Goal: Check status: Check status

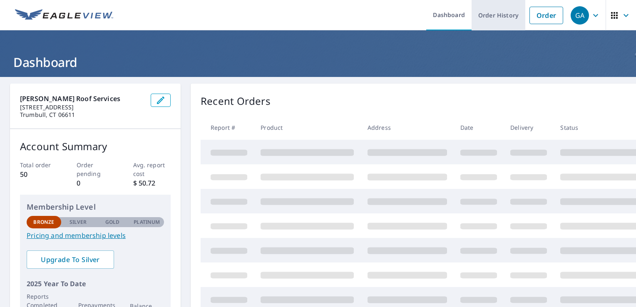
click at [482, 21] on link "Order History" at bounding box center [499, 15] width 54 height 30
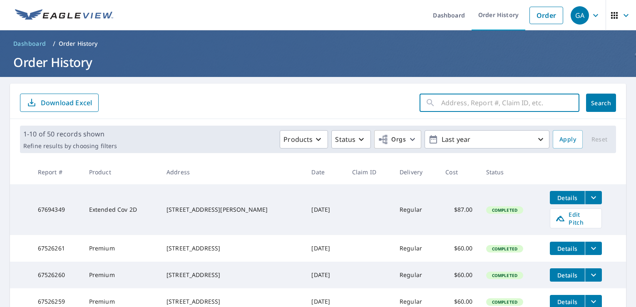
click at [445, 108] on input "text" at bounding box center [511, 102] width 138 height 23
type input "758"
click button "Search" at bounding box center [601, 103] width 30 height 18
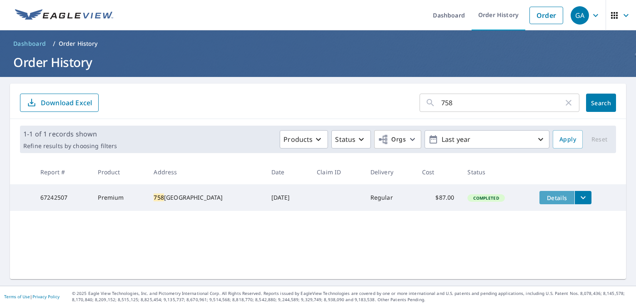
click at [551, 198] on span "Details" at bounding box center [557, 198] width 25 height 8
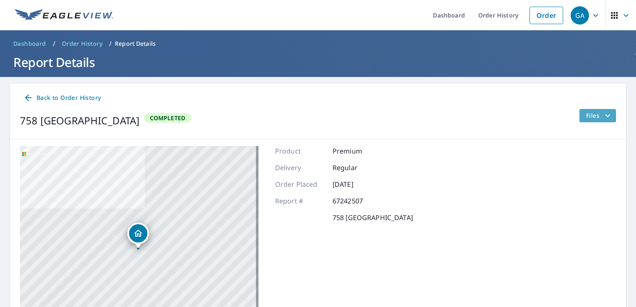
click at [590, 113] on span "Files" at bounding box center [599, 116] width 27 height 10
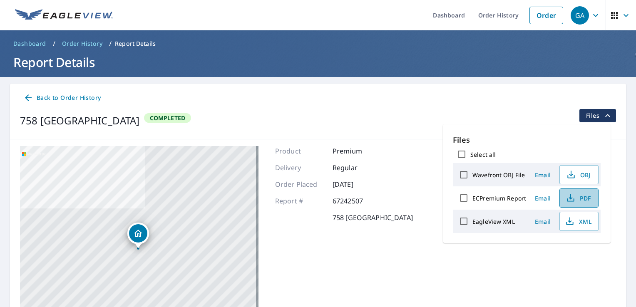
click at [586, 199] on span "PDF" at bounding box center [578, 198] width 27 height 10
